Goal: Check status: Check status

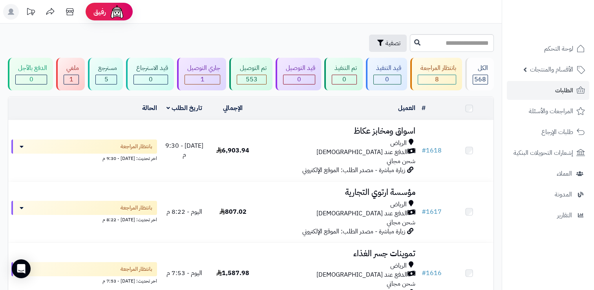
scroll to position [981, 0]
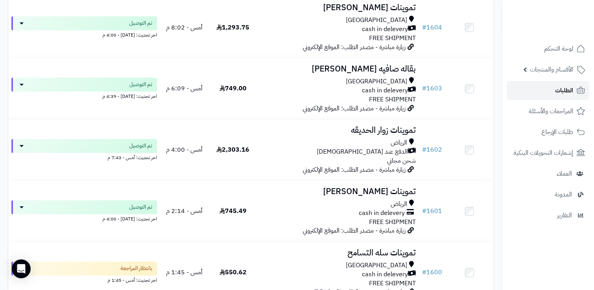
click at [545, 91] on link "الطلبات" at bounding box center [548, 90] width 82 height 19
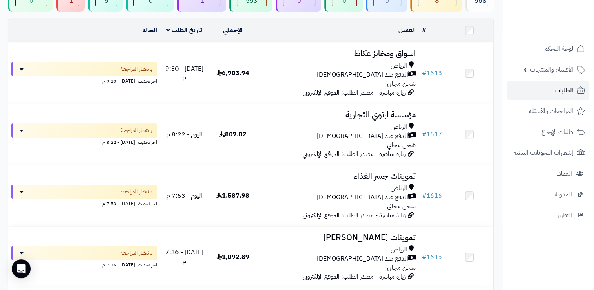
scroll to position [0, 0]
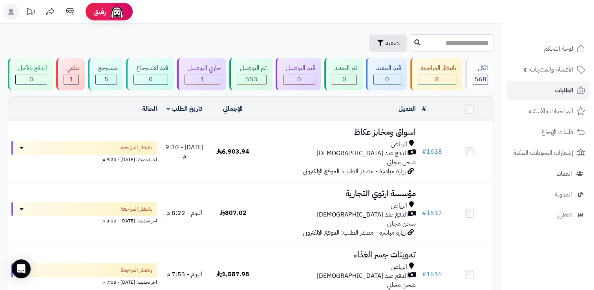
click at [560, 91] on span "الطلبات" at bounding box center [564, 90] width 18 height 11
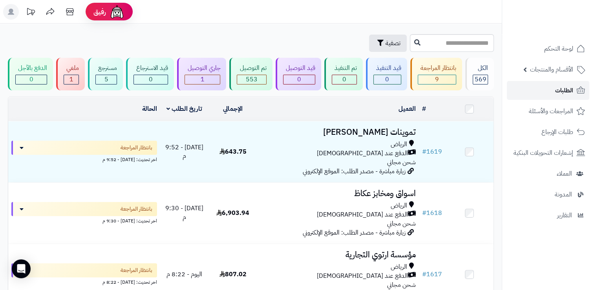
click at [560, 91] on span "الطلبات" at bounding box center [564, 90] width 18 height 11
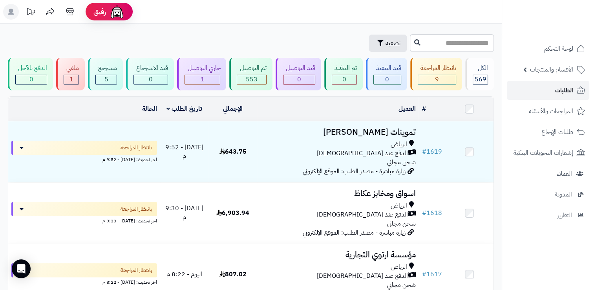
click at [560, 91] on span "الطلبات" at bounding box center [564, 90] width 18 height 11
